Goal: Check status: Check status

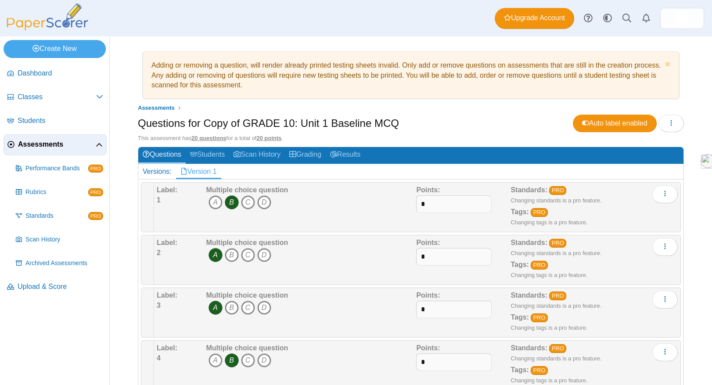
click at [73, 140] on span "Assessments" at bounding box center [57, 145] width 78 height 10
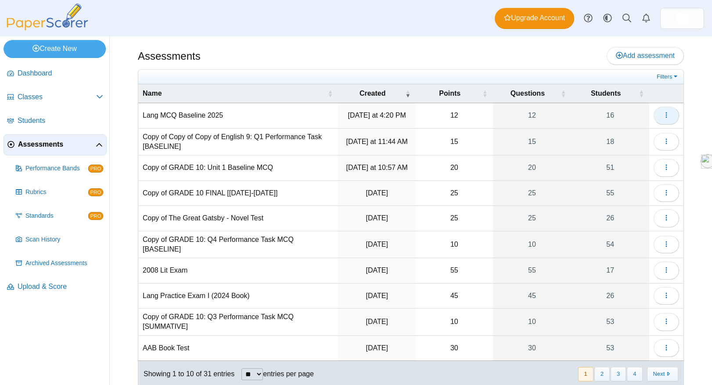
click at [666, 112] on icon "button" at bounding box center [666, 115] width 7 height 7
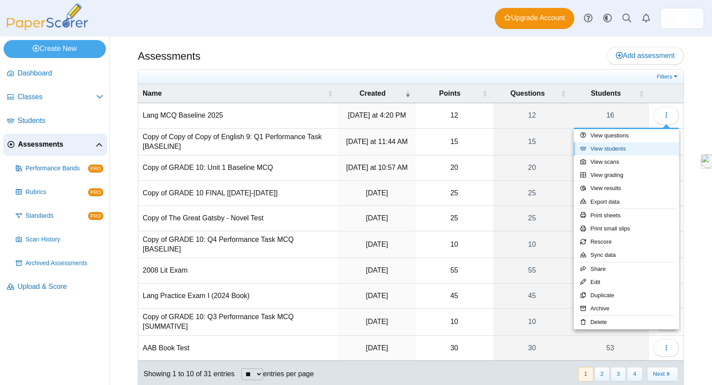
click at [617, 151] on link "View students" at bounding box center [626, 148] width 105 height 13
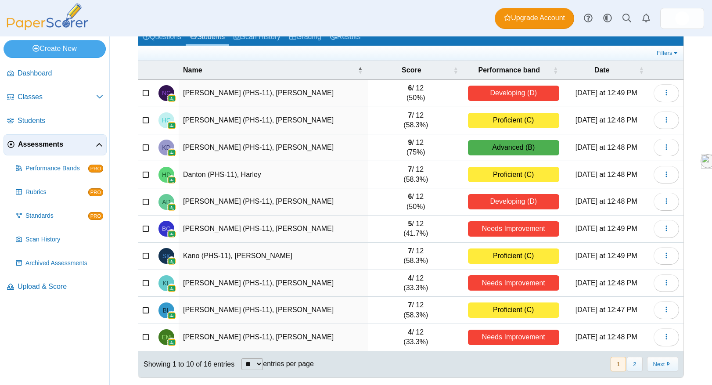
scroll to position [55, 0]
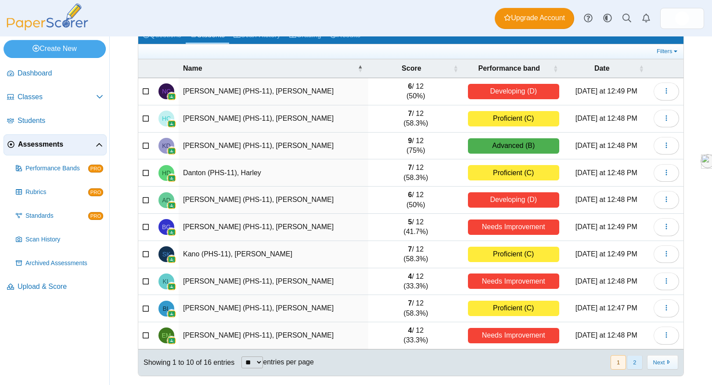
click at [638, 363] on button "2" at bounding box center [634, 362] width 15 height 14
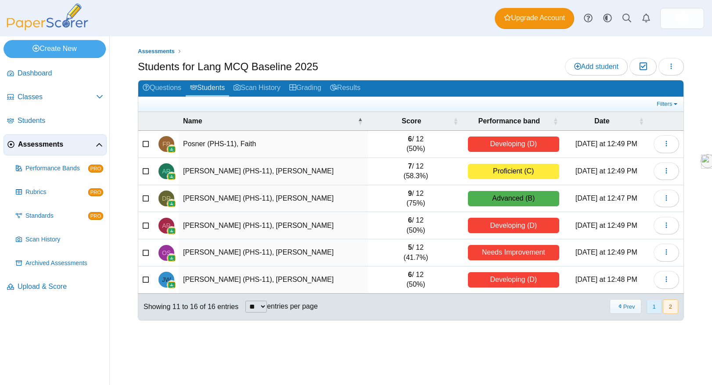
click at [652, 314] on button "1" at bounding box center [654, 306] width 15 height 14
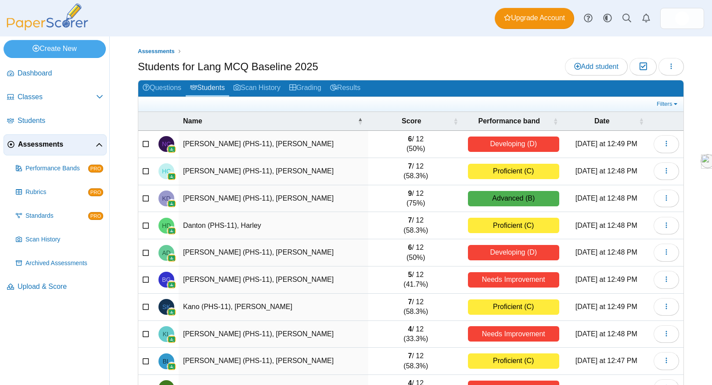
scroll to position [55, 0]
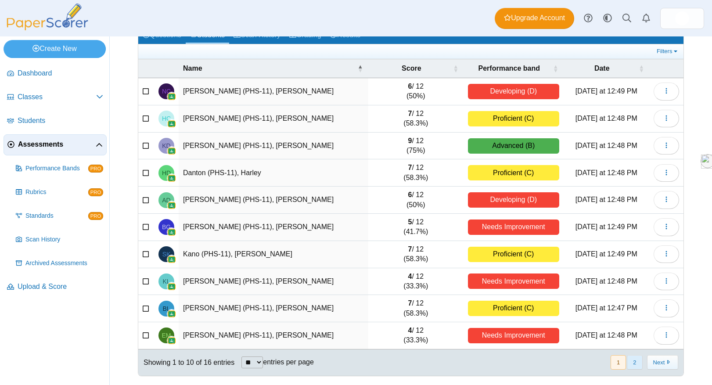
click at [639, 360] on button "2" at bounding box center [634, 362] width 15 height 14
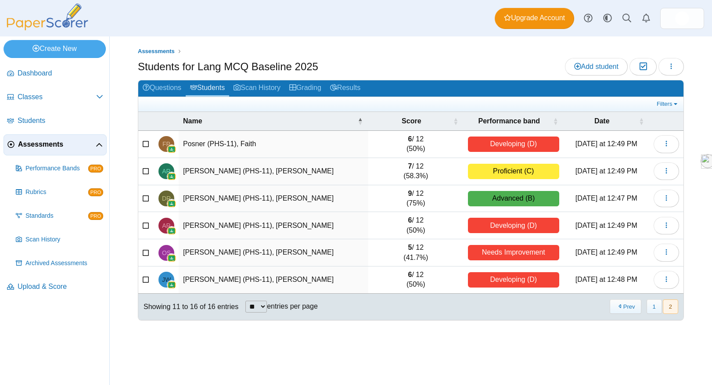
scroll to position [0, 0]
click at [652, 313] on button "1" at bounding box center [654, 306] width 15 height 14
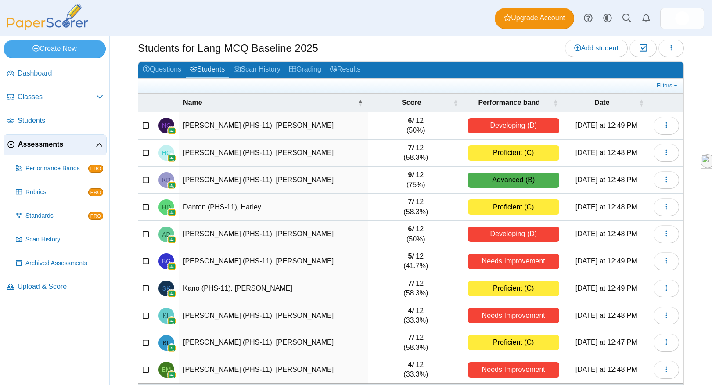
scroll to position [55, 0]
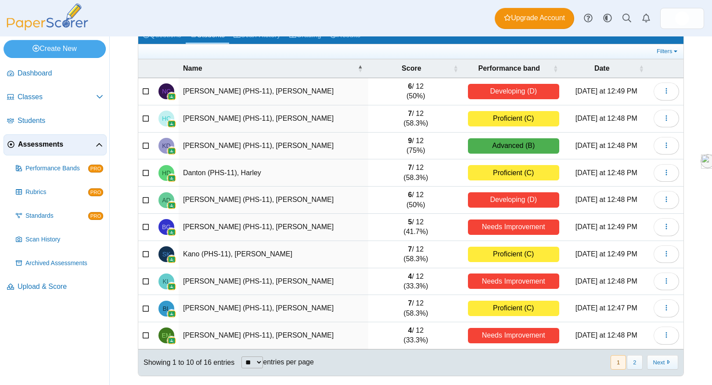
drag, startPoint x: 405, startPoint y: 220, endPoint x: 429, endPoint y: 227, distance: 25.1
click at [429, 227] on td "5 / 12 (41.7%)" at bounding box center [415, 227] width 95 height 27
drag, startPoint x: 405, startPoint y: 249, endPoint x: 430, endPoint y: 256, distance: 25.7
click at [430, 256] on td "7 / 12 (58.3%)" at bounding box center [415, 254] width 95 height 27
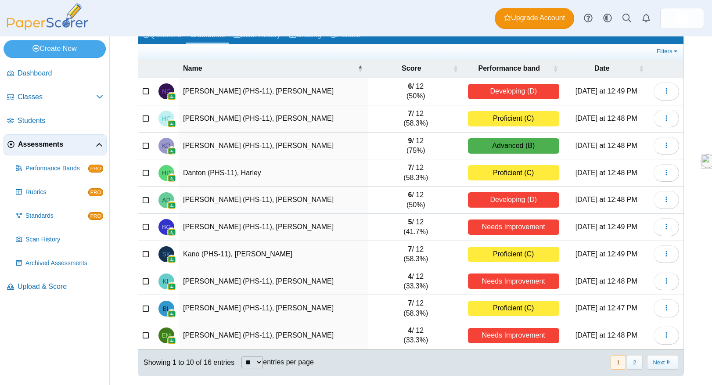
click at [430, 256] on td "7 / 12 (58.3%)" at bounding box center [415, 254] width 95 height 27
drag, startPoint x: 430, startPoint y: 256, endPoint x: 397, endPoint y: 249, distance: 33.8
click at [397, 249] on td "7 / 12 (58.3%)" at bounding box center [415, 254] width 95 height 27
drag, startPoint x: 403, startPoint y: 251, endPoint x: 429, endPoint y: 258, distance: 25.9
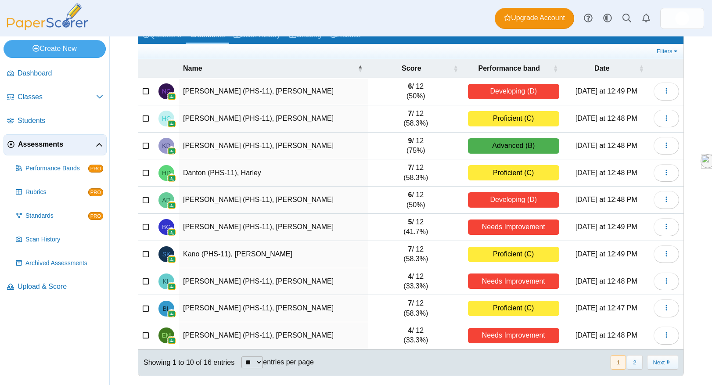
click at [429, 258] on td "7 / 12 (58.3%)" at bounding box center [415, 254] width 95 height 27
drag, startPoint x: 403, startPoint y: 277, endPoint x: 435, endPoint y: 284, distance: 32.1
click at [435, 284] on td "4 / 12 (33.3%)" at bounding box center [415, 281] width 95 height 27
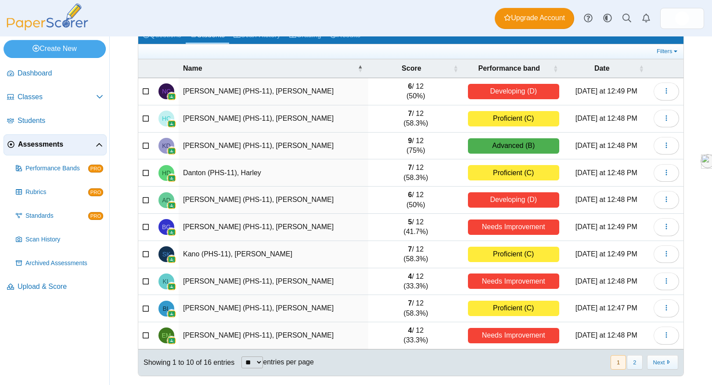
drag, startPoint x: 435, startPoint y: 284, endPoint x: 401, endPoint y: 275, distance: 35.0
click at [401, 275] on td "4 / 12 (33.3%)" at bounding box center [415, 281] width 95 height 27
drag, startPoint x: 405, startPoint y: 302, endPoint x: 430, endPoint y: 311, distance: 26.3
click at [429, 311] on td "7 / 12 (58.3%)" at bounding box center [415, 308] width 95 height 27
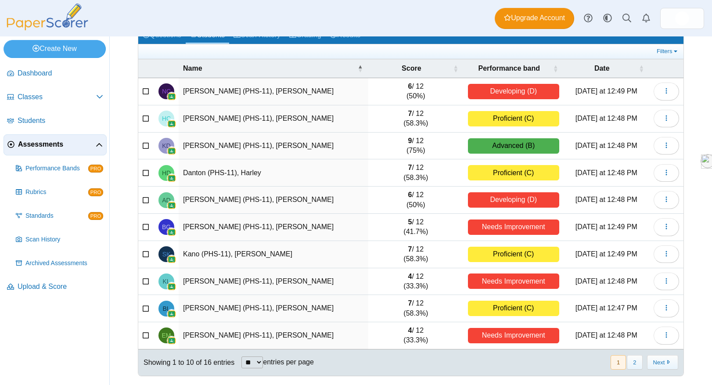
click at [430, 311] on td "7 / 12 (58.3%)" at bounding box center [415, 308] width 95 height 27
click at [634, 364] on button "2" at bounding box center [634, 362] width 15 height 14
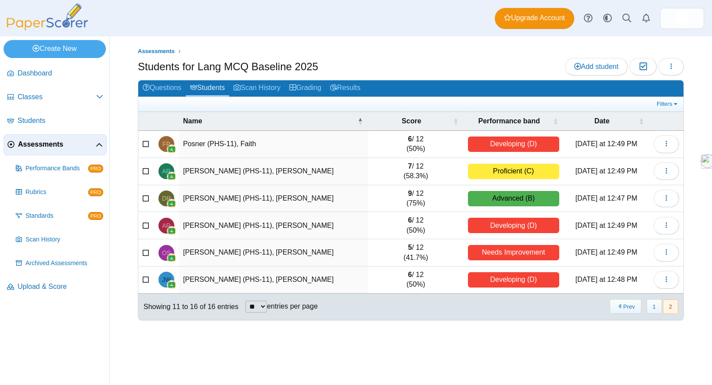
scroll to position [0, 0]
click at [652, 313] on button "1" at bounding box center [654, 306] width 15 height 14
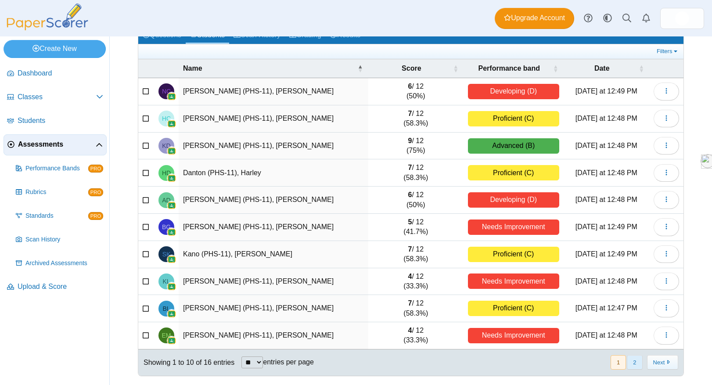
click at [631, 364] on button "2" at bounding box center [634, 362] width 15 height 14
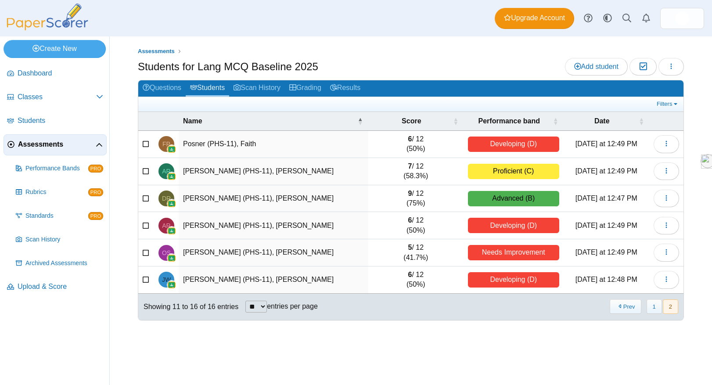
scroll to position [0, 0]
